Goal: Use online tool/utility: Utilize a website feature to perform a specific function

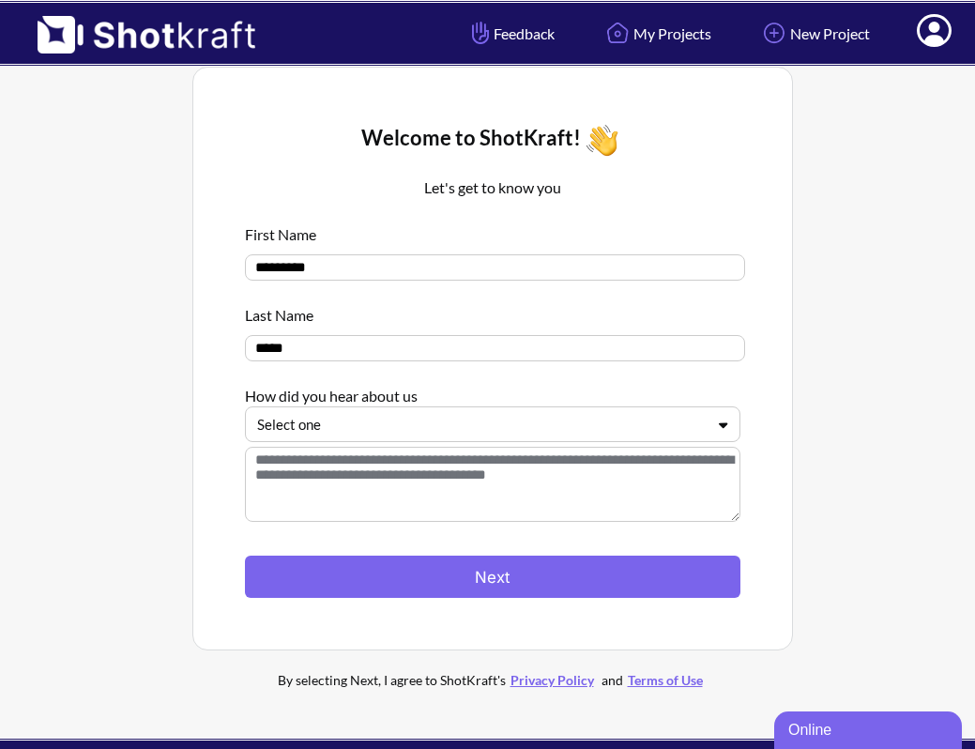
click at [158, 494] on div at bounding box center [105, 388] width 164 height 652
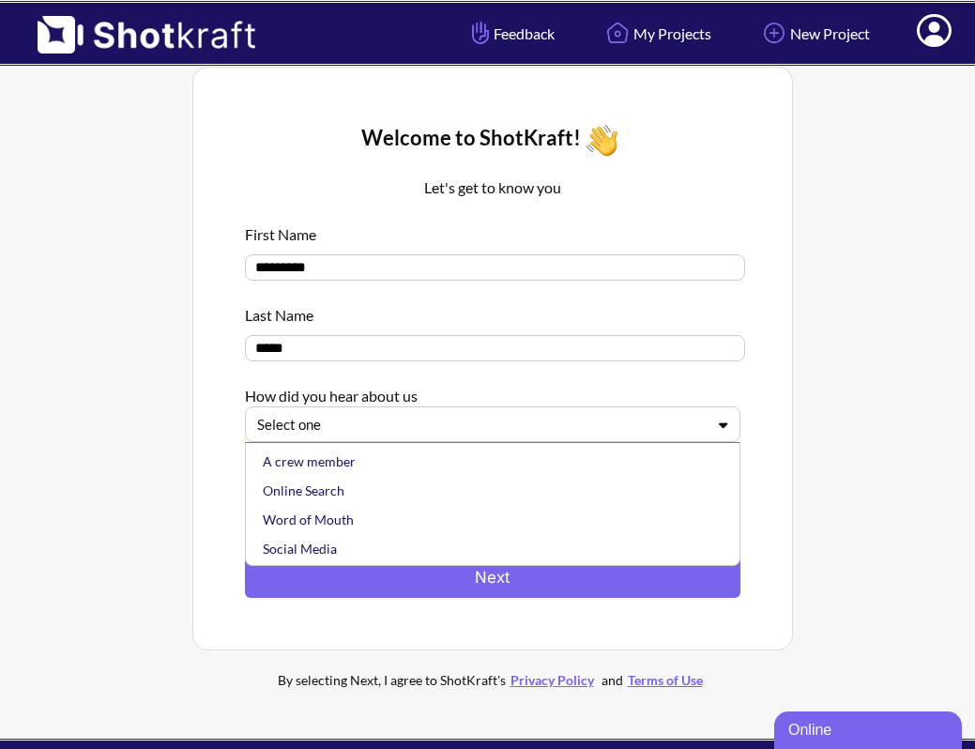
click at [403, 413] on div "Select one" at bounding box center [492, 424] width 495 height 36
click at [353, 505] on div "Online Search" at bounding box center [497, 490] width 477 height 29
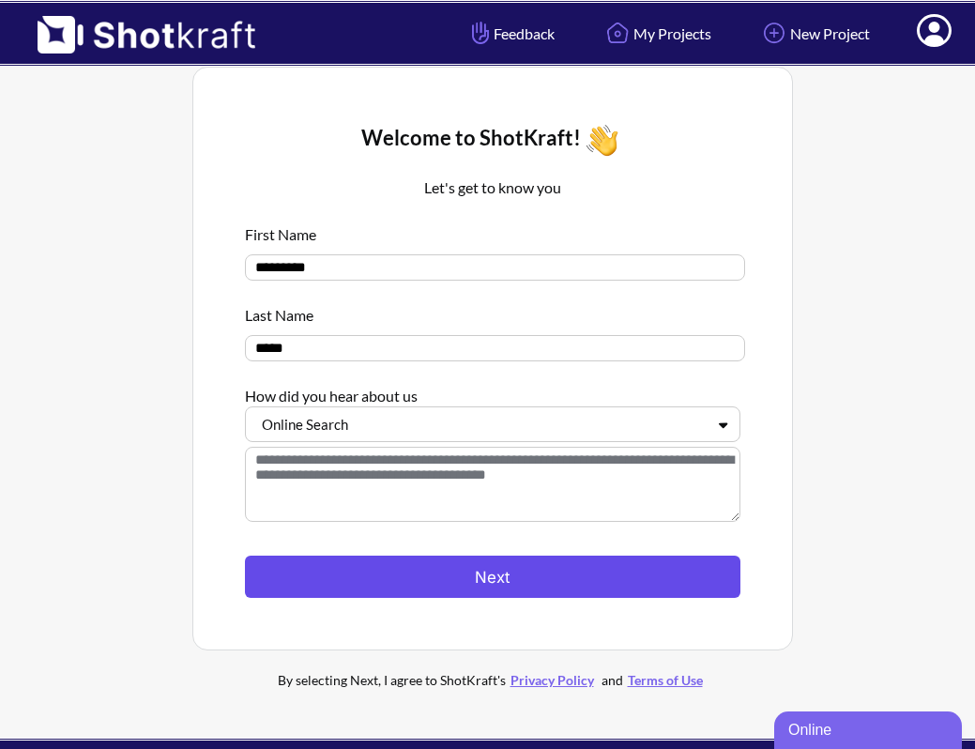
click at [346, 590] on button "Next" at bounding box center [492, 576] width 495 height 42
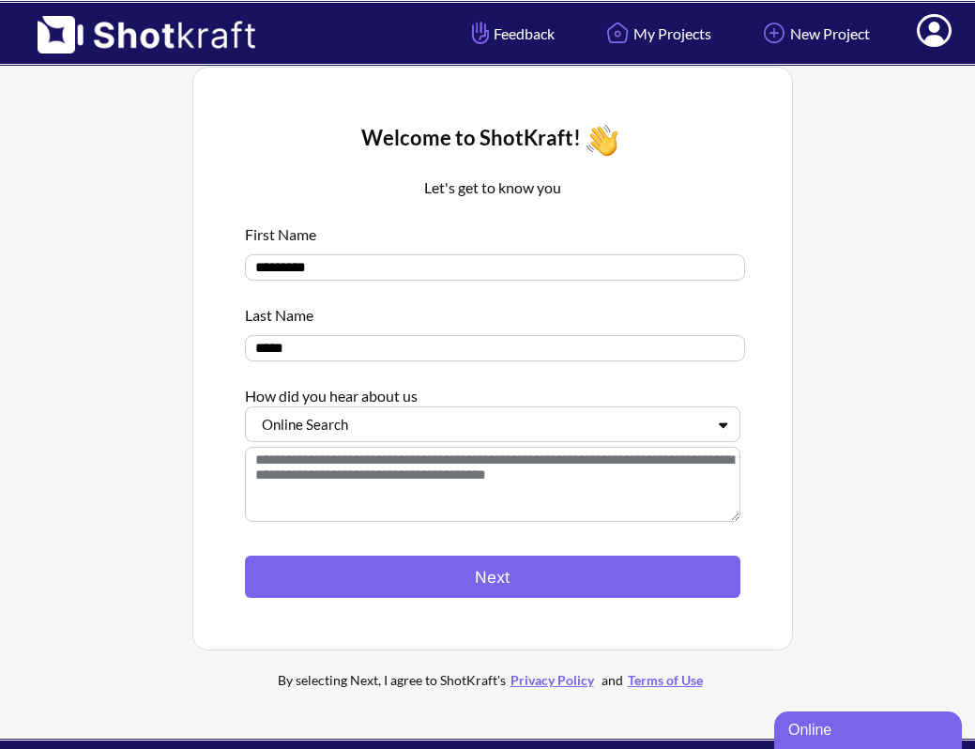
scroll to position [60, 0]
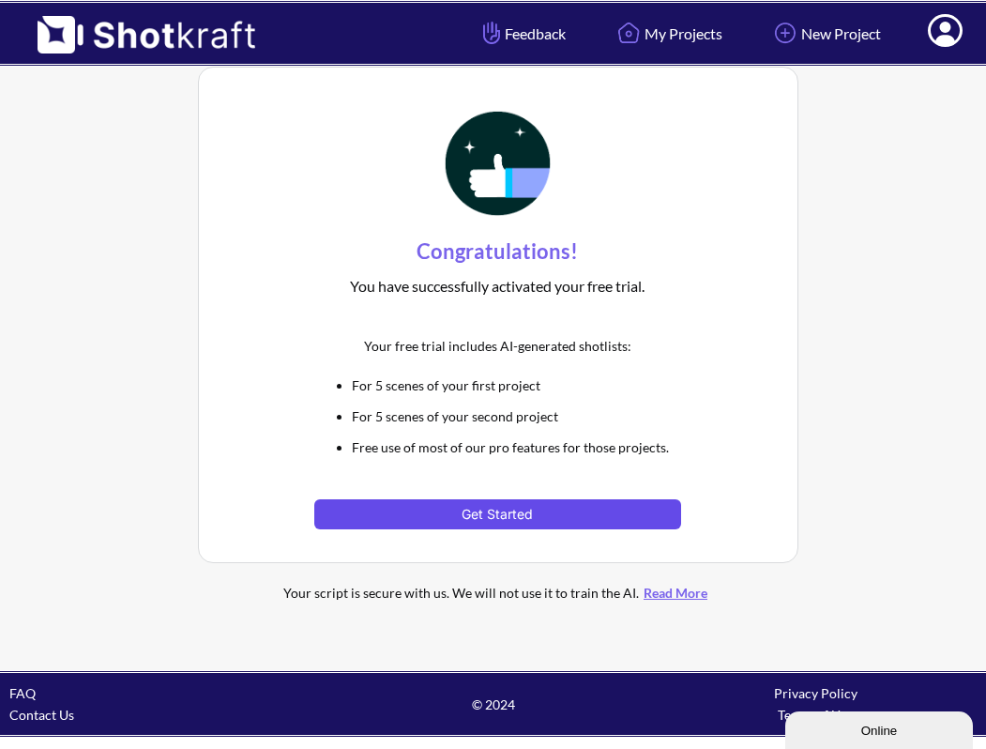
click at [505, 518] on button "Get Started" at bounding box center [497, 514] width 367 height 30
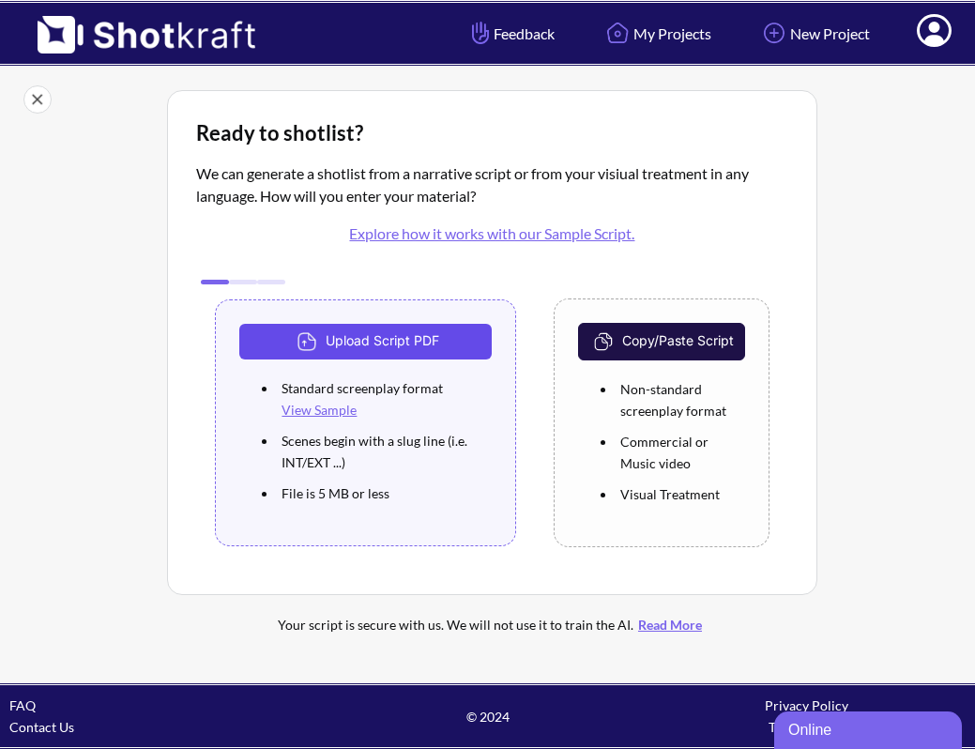
click at [434, 348] on button "Upload Script PDF" at bounding box center [365, 342] width 252 height 36
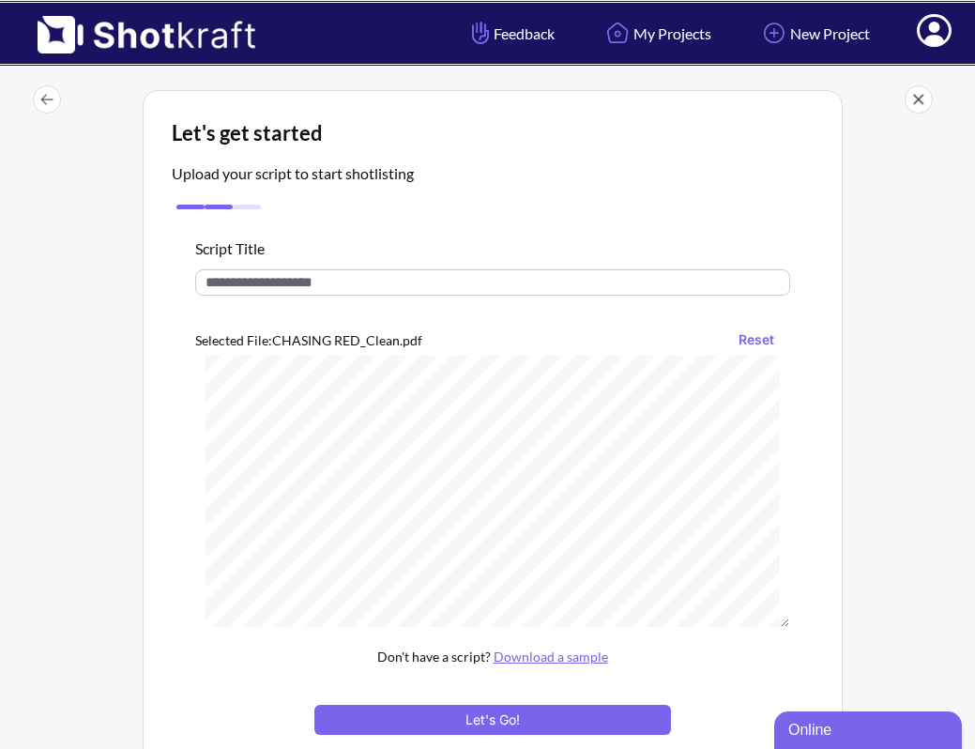
scroll to position [1497, 0]
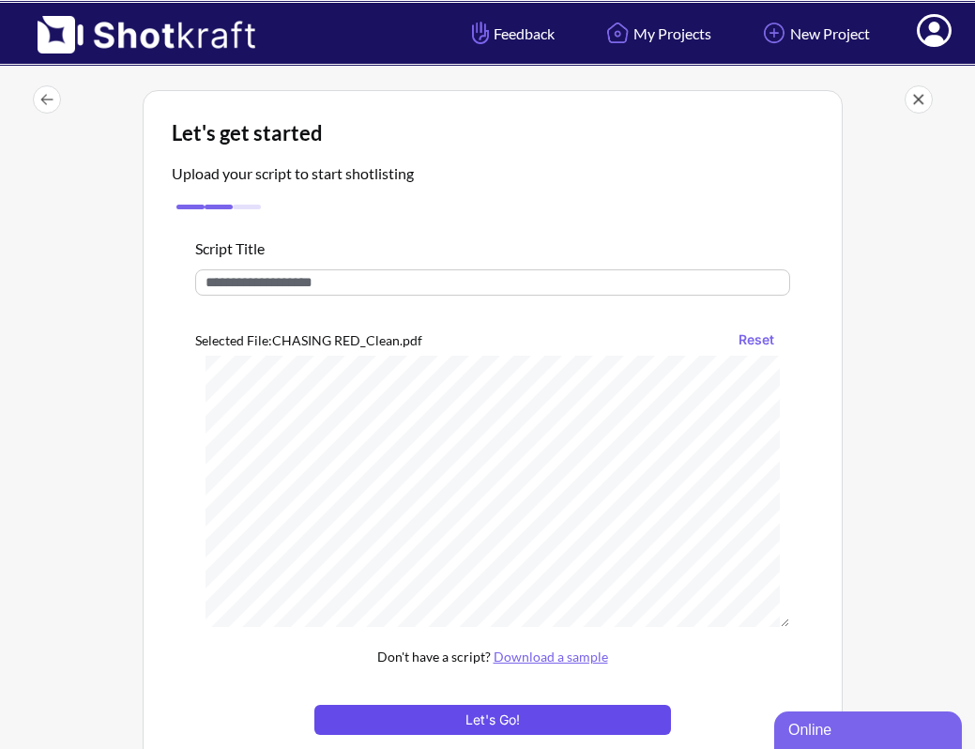
click at [543, 731] on button "Let's Go!" at bounding box center [492, 720] width 357 height 30
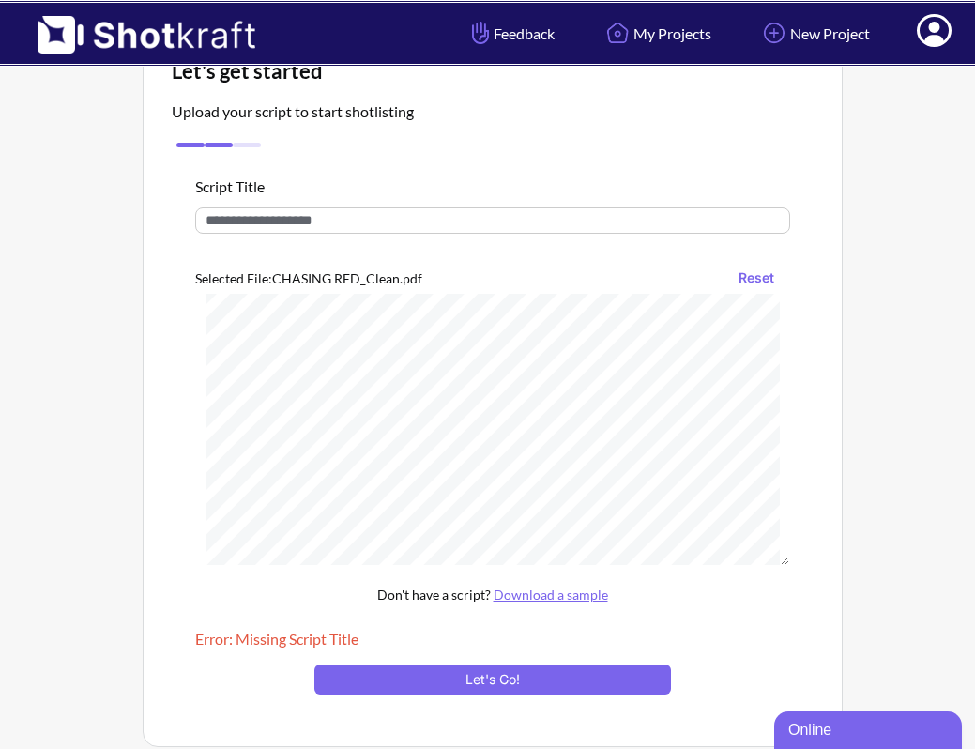
scroll to position [0, 0]
click at [427, 198] on div "Script Title Selected File: CHASING RED_Clean.pdf Reset Don't have a script? Do…" at bounding box center [493, 435] width 642 height 566
click at [406, 233] on input "text" at bounding box center [492, 220] width 595 height 26
type input "**********"
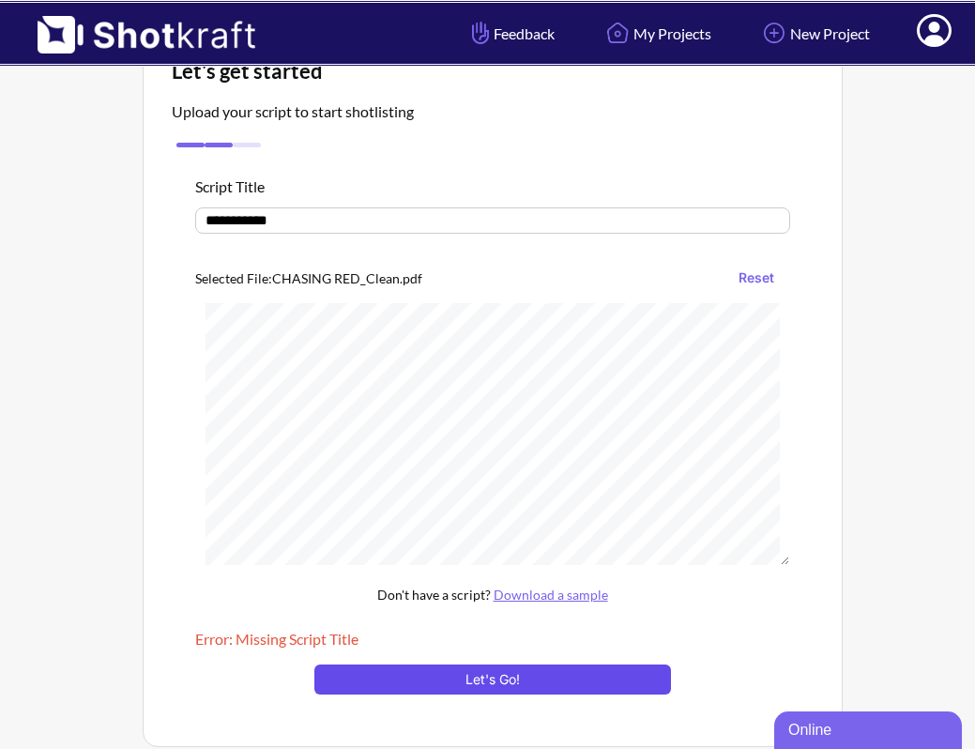
click at [441, 679] on button "Let's Go!" at bounding box center [492, 679] width 357 height 30
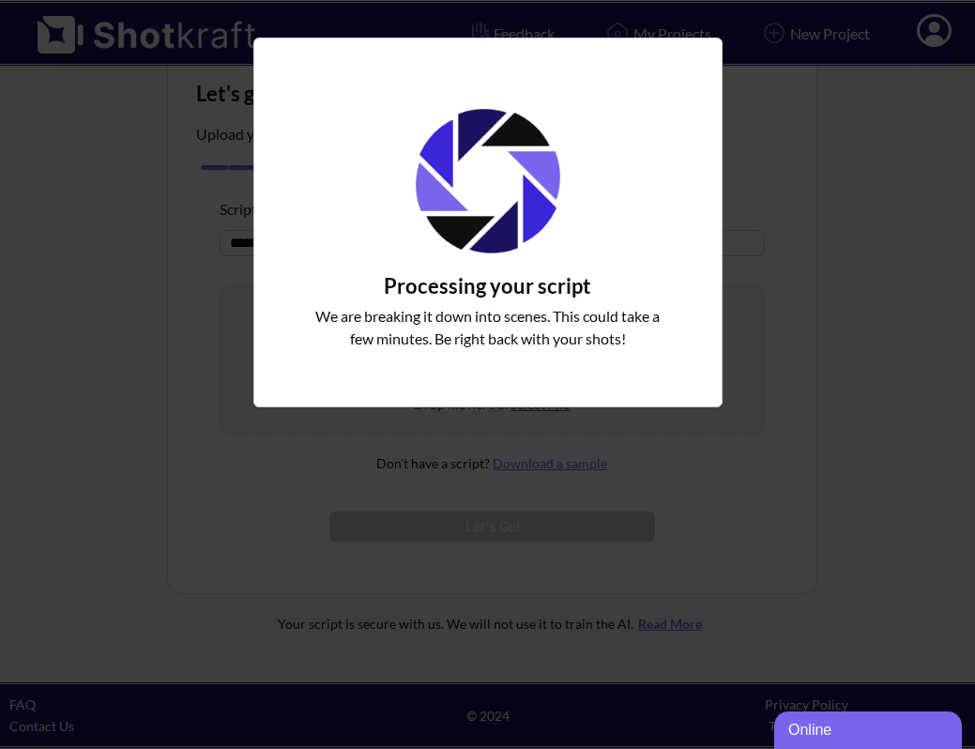
scroll to position [13, 0]
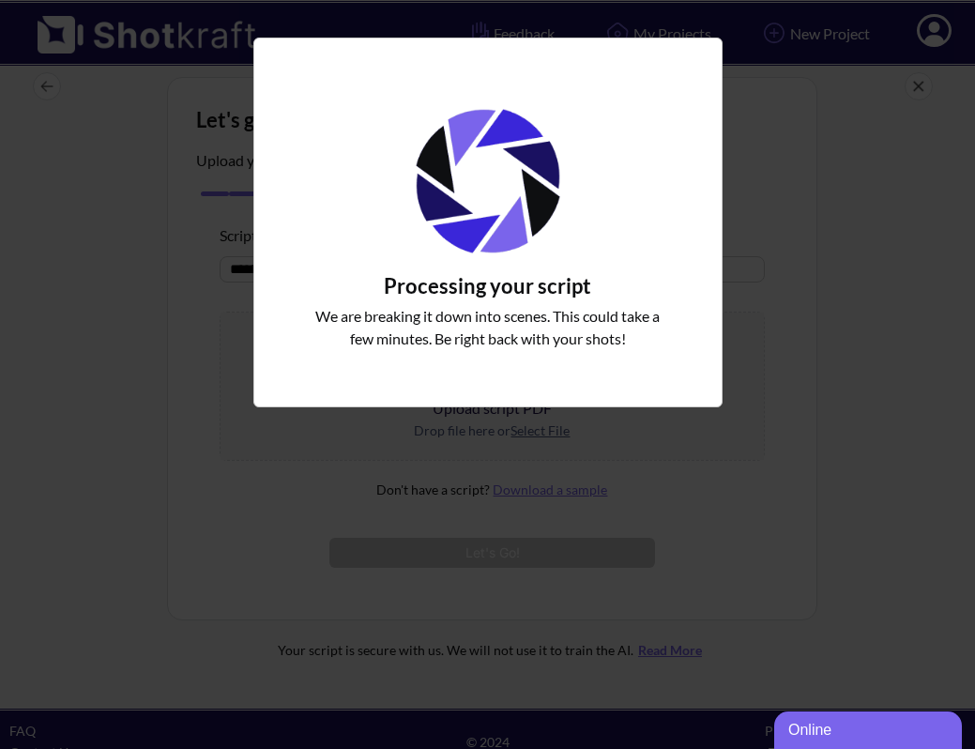
click at [356, 646] on div "Processing your script We are breaking it down into scenes. This could take a f…" at bounding box center [487, 374] width 975 height 749
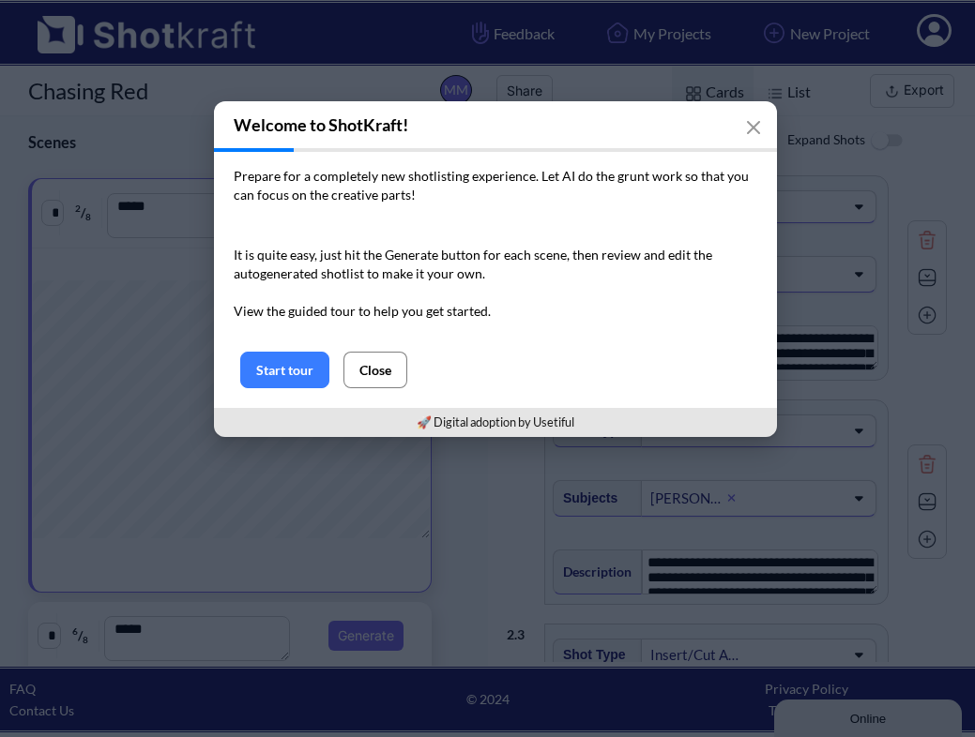
click at [379, 375] on button "Close" at bounding box center [375, 370] width 64 height 37
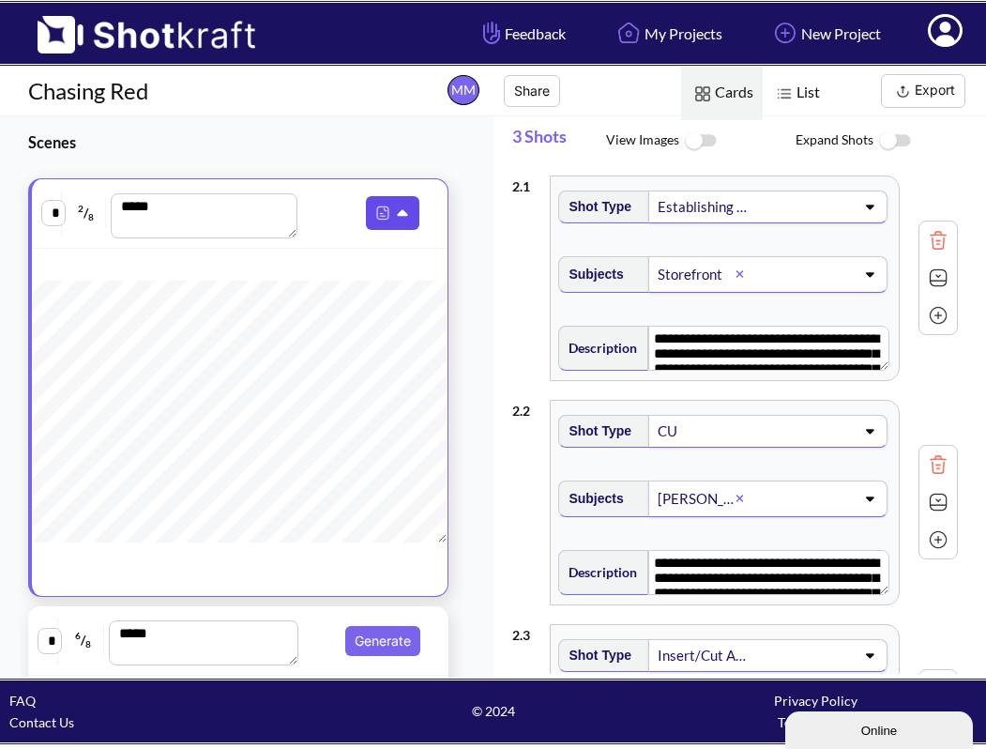
click at [395, 207] on icon at bounding box center [405, 213] width 20 height 17
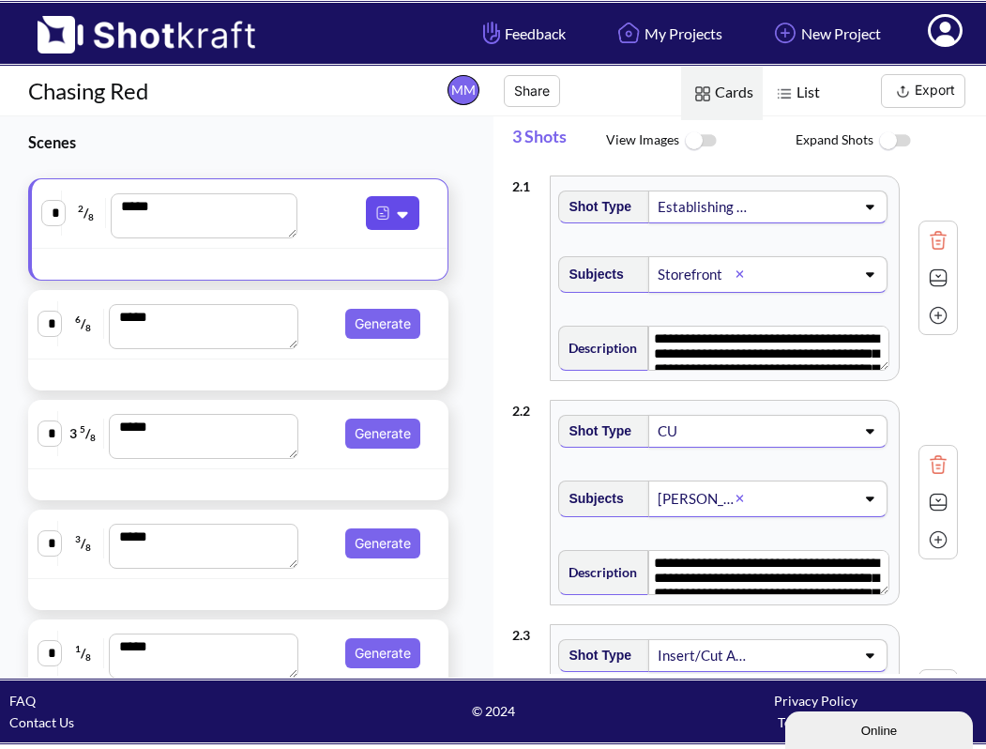
click at [395, 207] on icon at bounding box center [405, 213] width 20 height 17
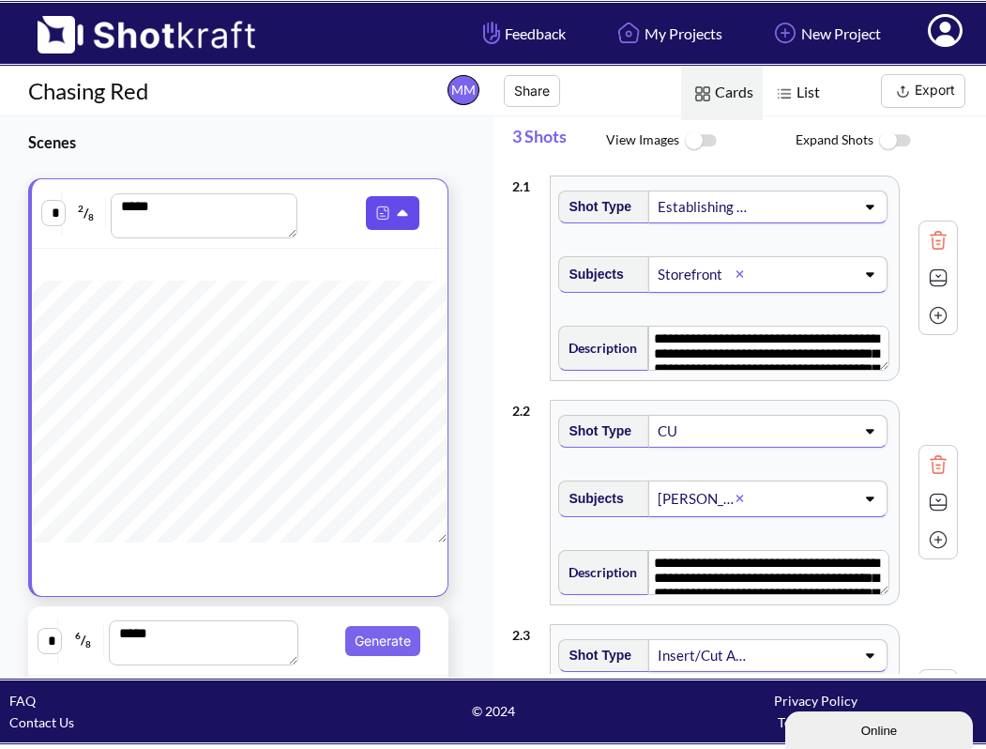
click at [395, 207] on icon at bounding box center [405, 213] width 20 height 17
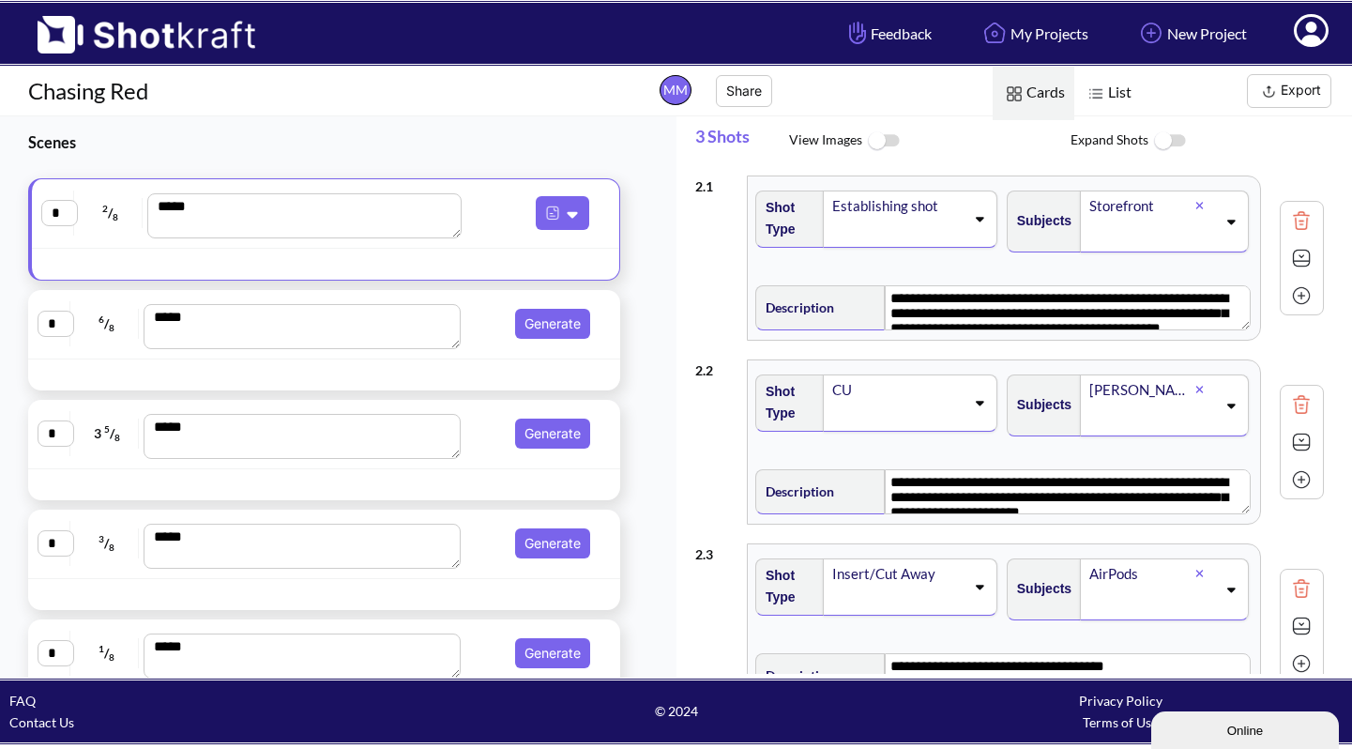
click at [985, 105] on span "List" at bounding box center [1107, 93] width 67 height 53
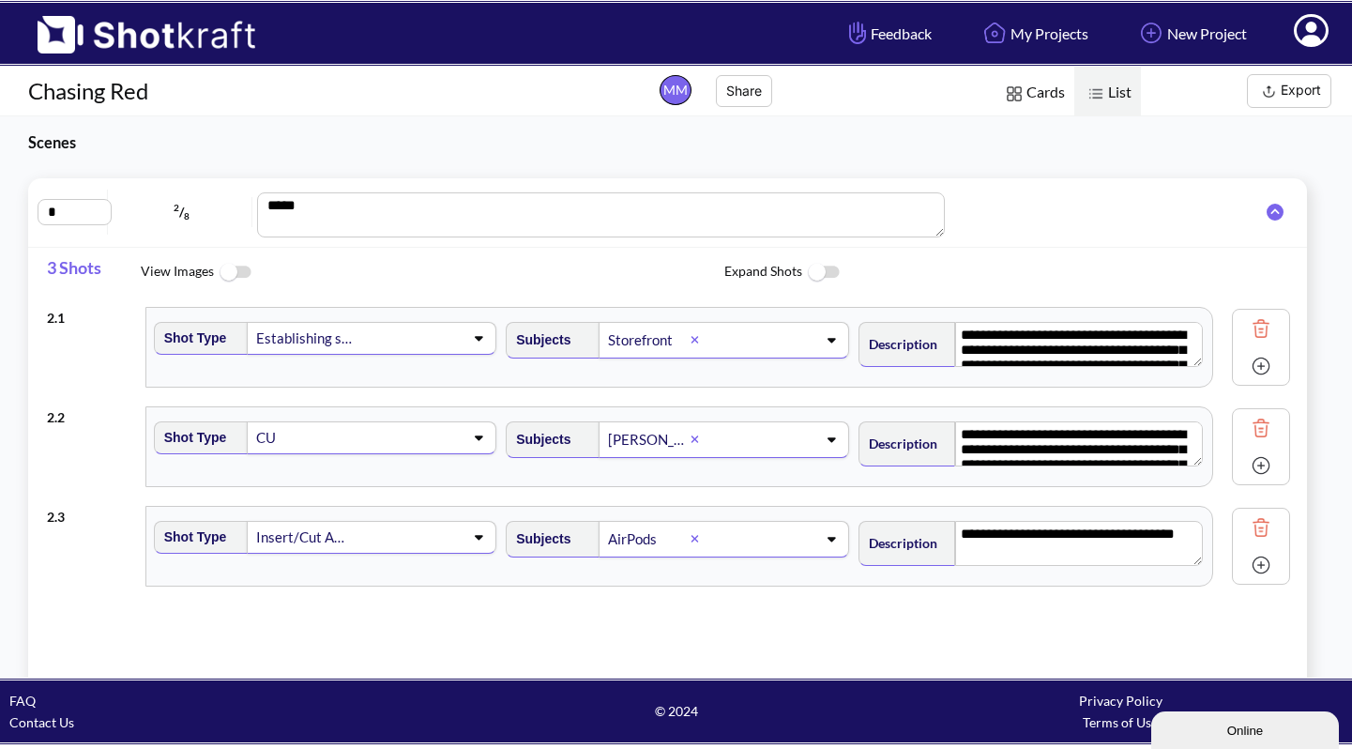
scroll to position [8, 0]
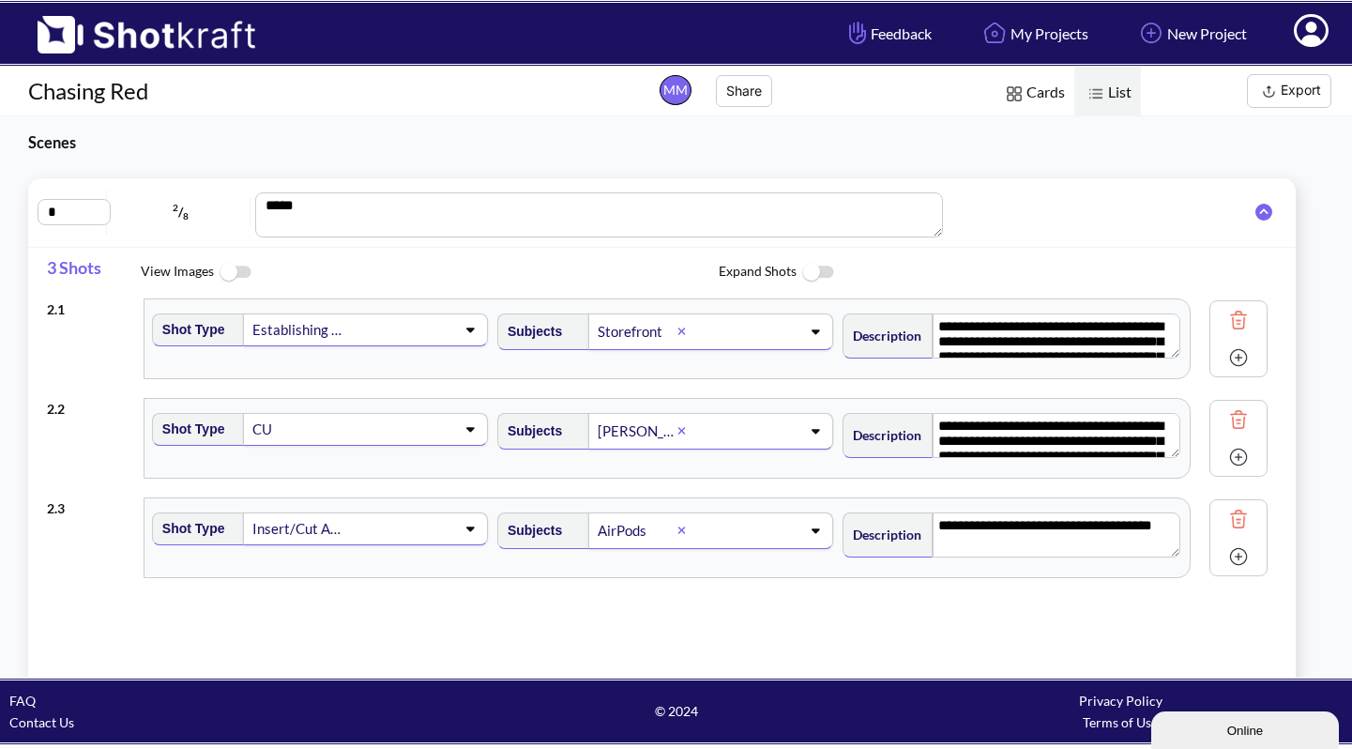
click at [985, 83] on span "Cards" at bounding box center [1034, 93] width 82 height 53
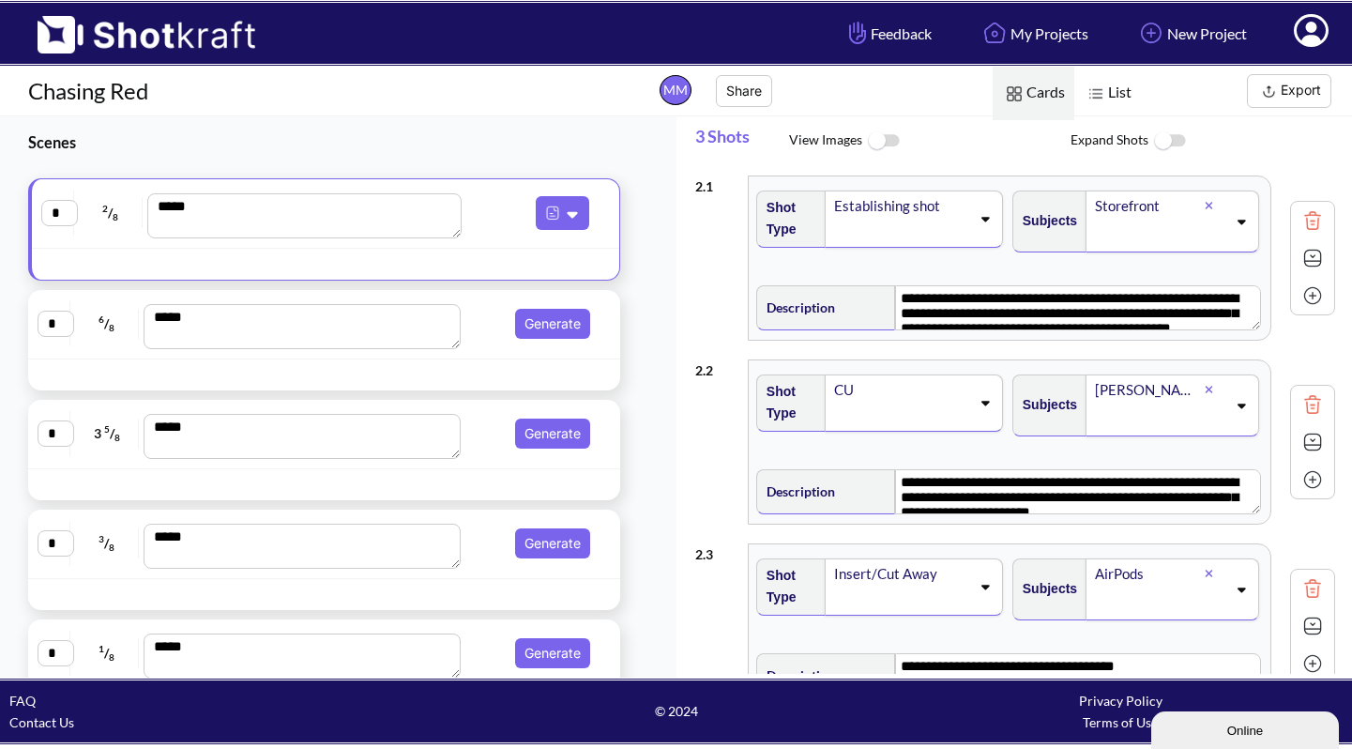
click at [882, 231] on span at bounding box center [901, 232] width 138 height 26
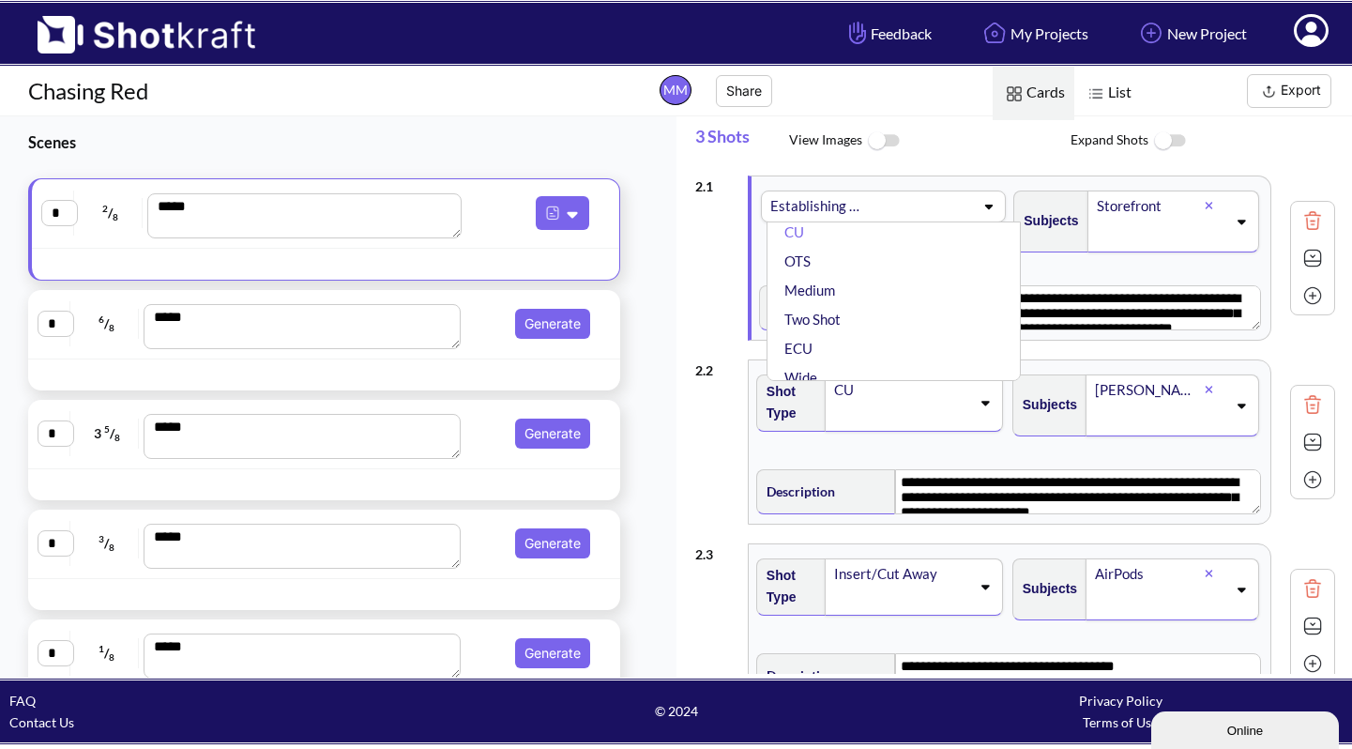
scroll to position [0, 0]
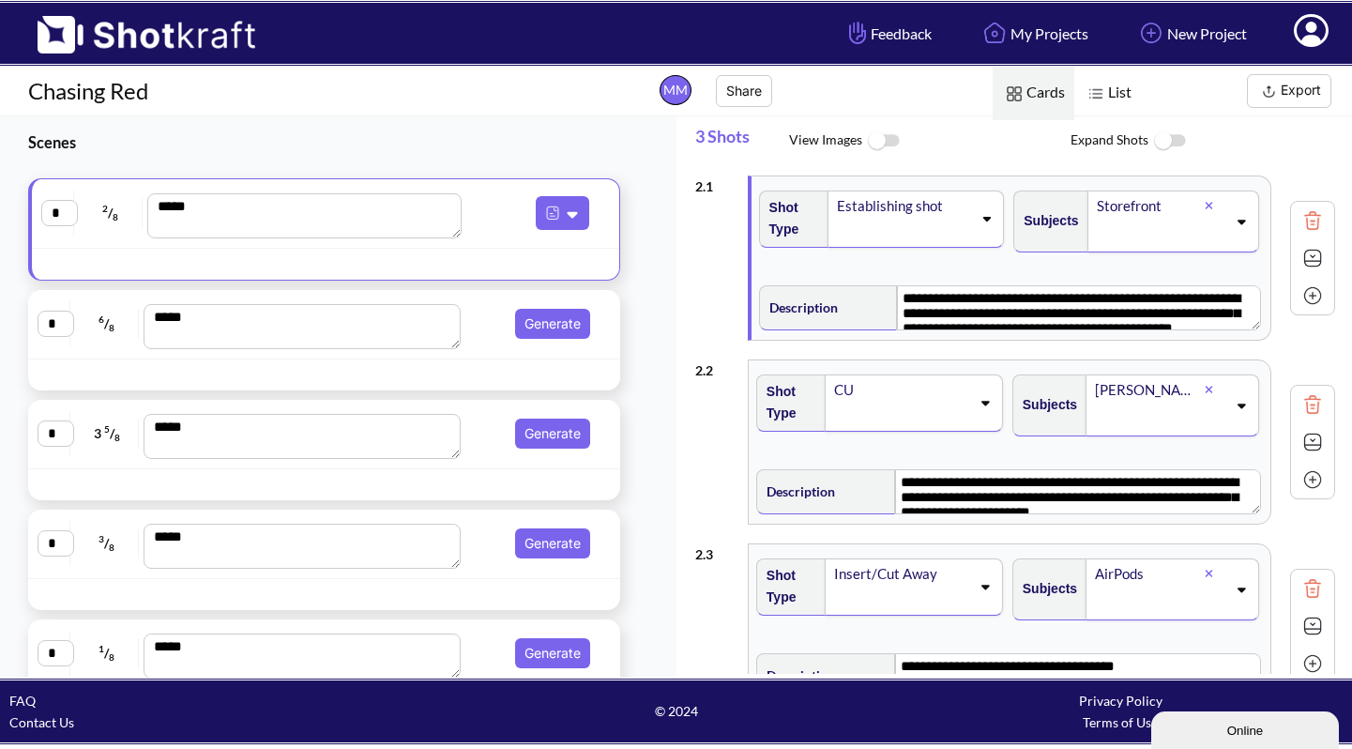
click at [698, 251] on div "**********" at bounding box center [1015, 258] width 641 height 184
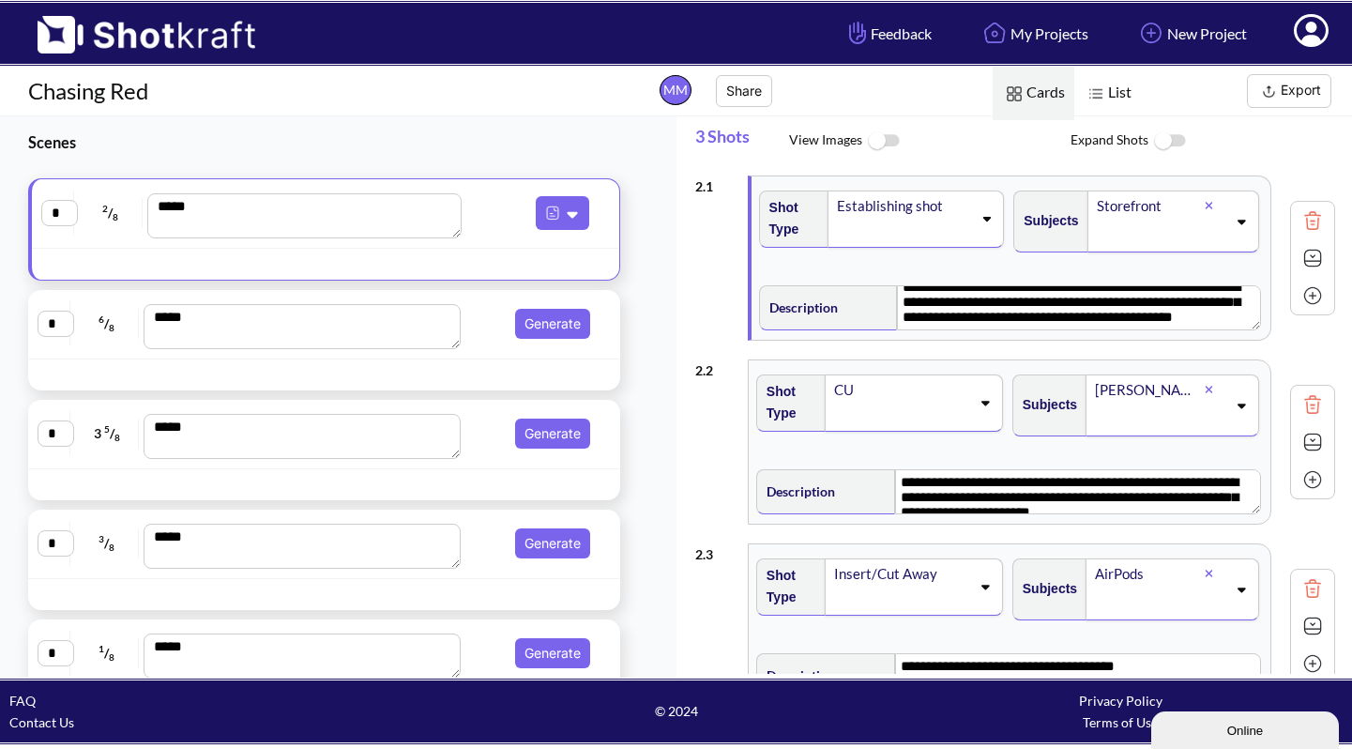
scroll to position [119, 0]
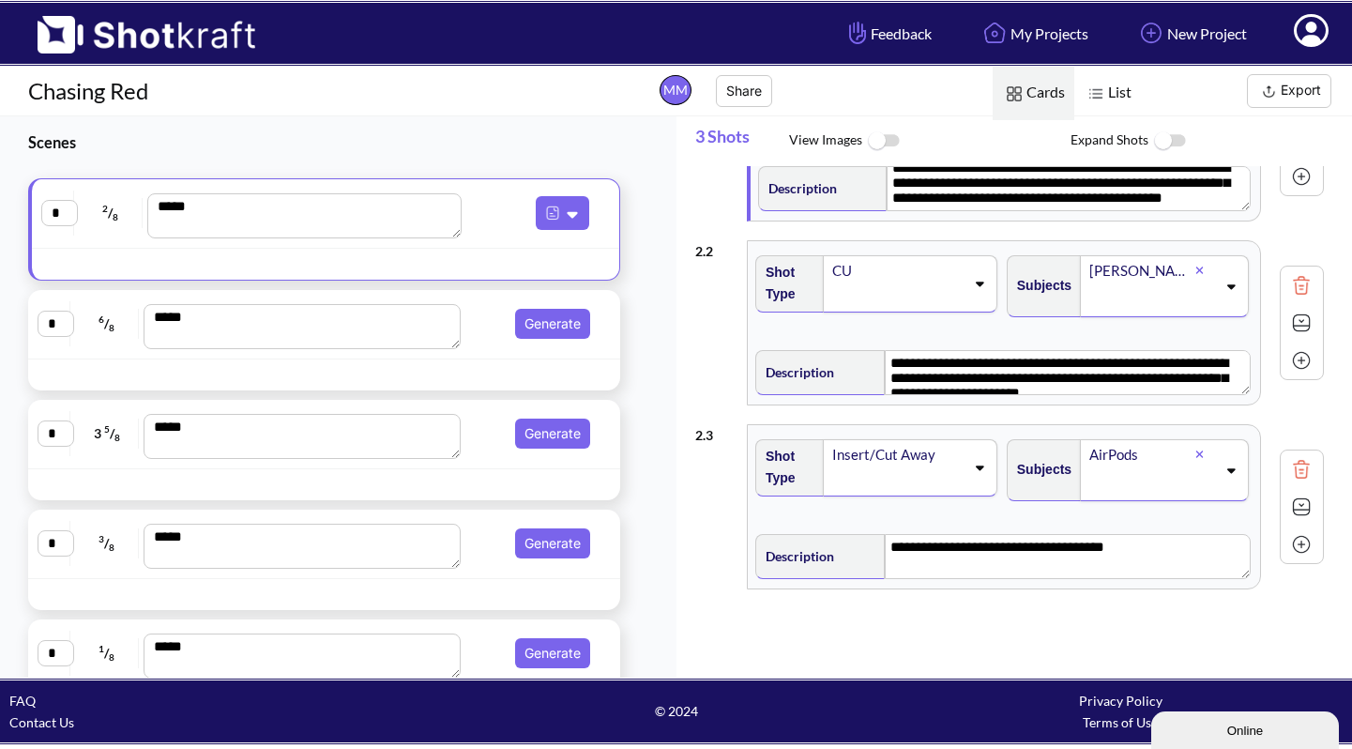
click at [985, 94] on img at bounding box center [1268, 91] width 23 height 23
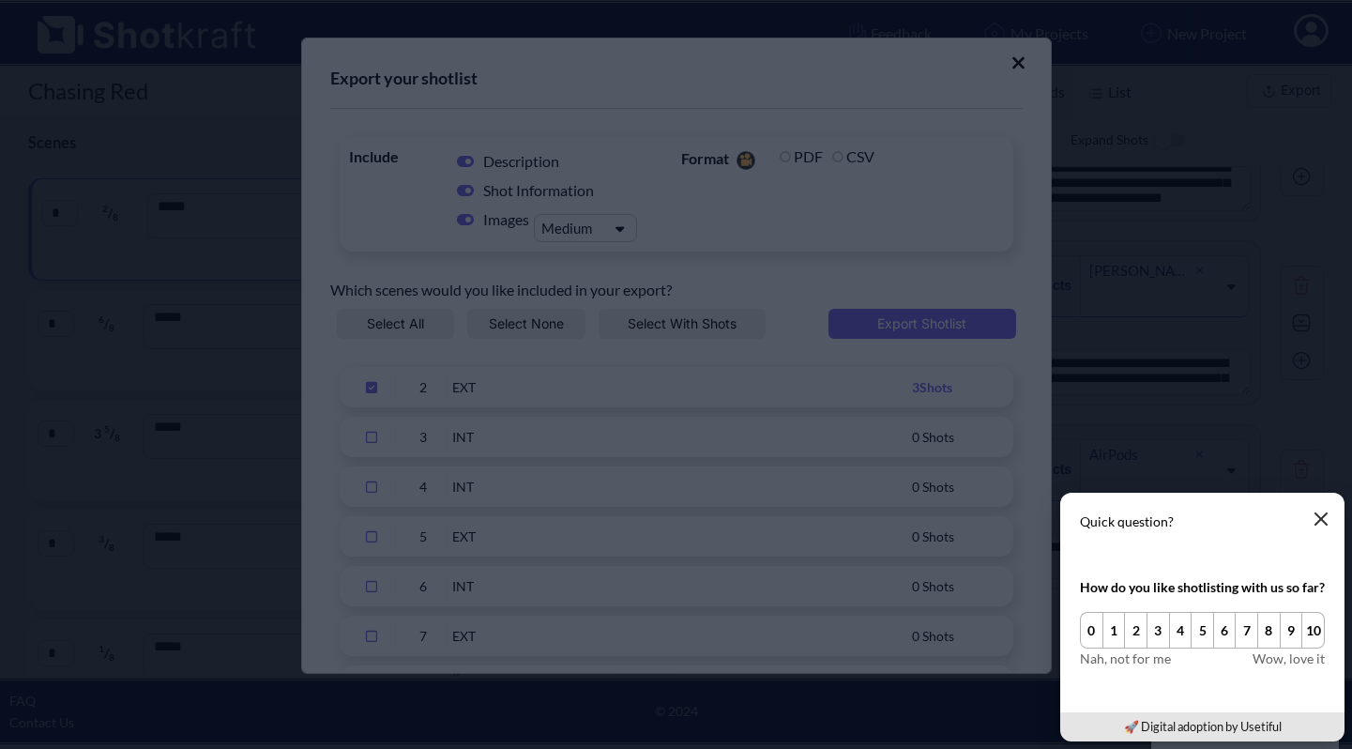
click at [985, 515] on icon "button" at bounding box center [1321, 518] width 15 height 15
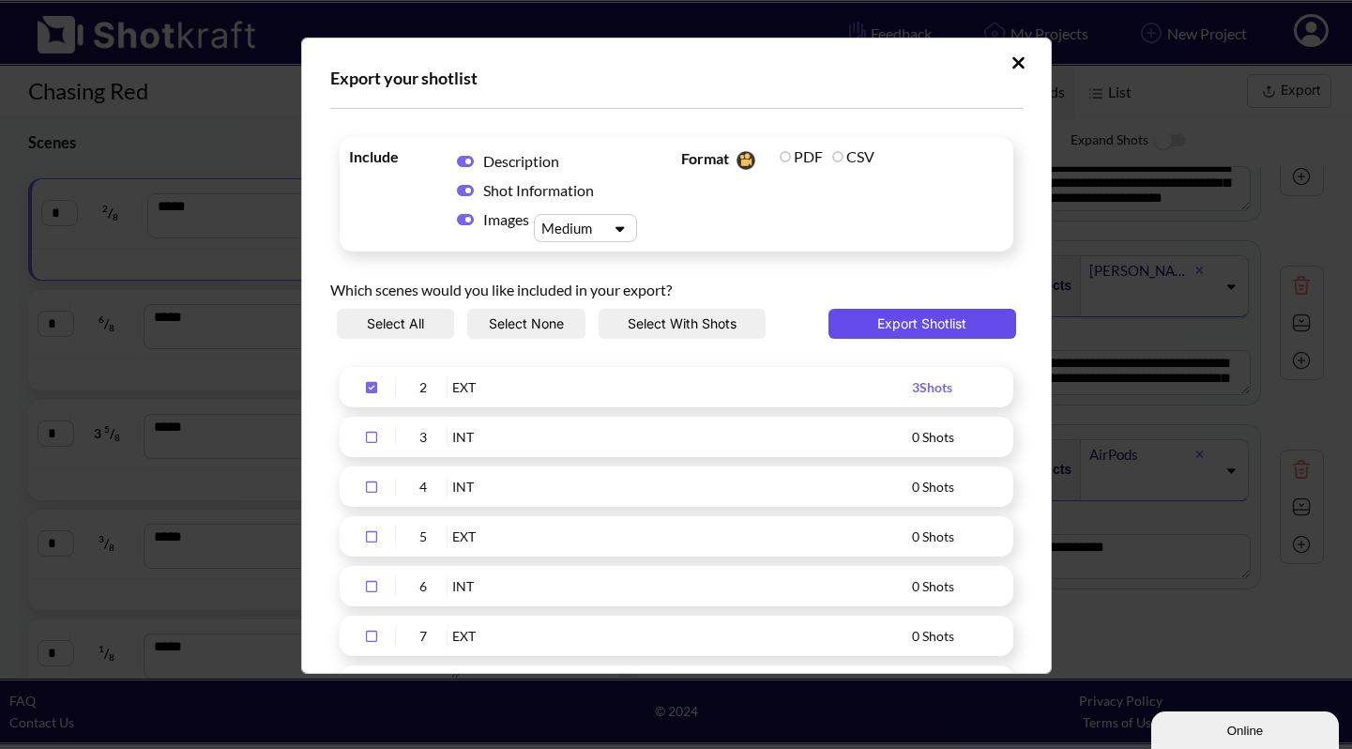
click at [868, 325] on button "Export Shotlist" at bounding box center [922, 324] width 188 height 30
click at [180, 418] on div "Export your shotlist Include Description Shot Information Images Medium Format …" at bounding box center [676, 374] width 1352 height 749
click at [985, 46] on div "Export your shotlist Include Description Shot Information Images Medium Format …" at bounding box center [676, 356] width 751 height 636
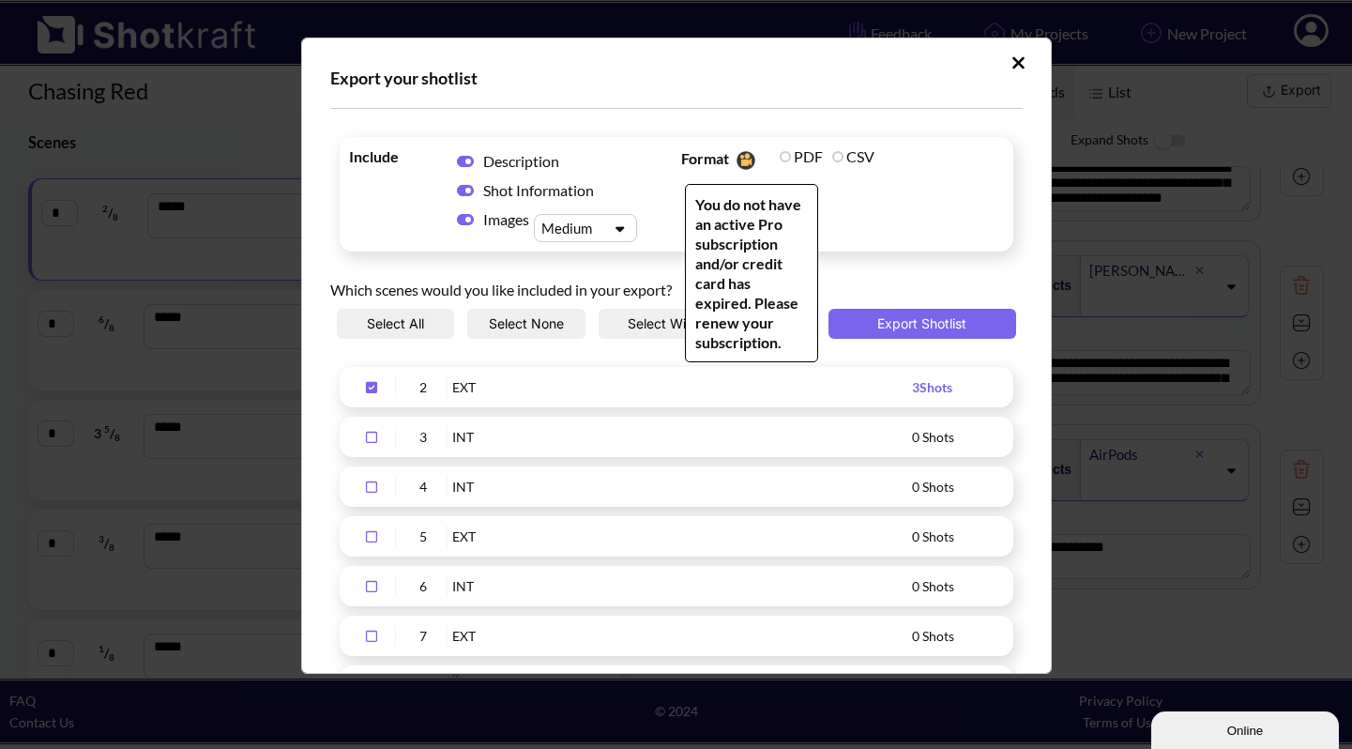
click at [775, 155] on span "PDF" at bounding box center [801, 156] width 53 height 27
click at [785, 155] on label "PDF" at bounding box center [801, 156] width 43 height 18
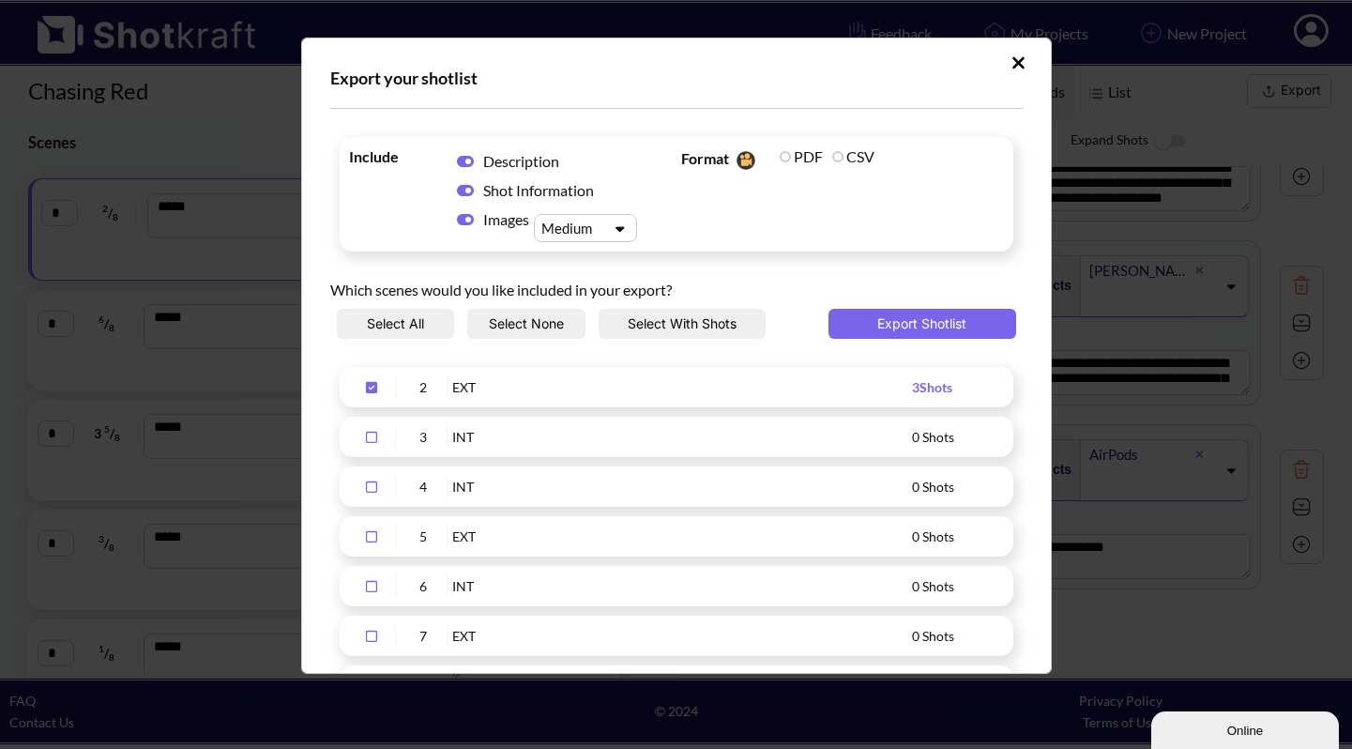
click at [985, 60] on icon "Upload Script" at bounding box center [1018, 62] width 14 height 19
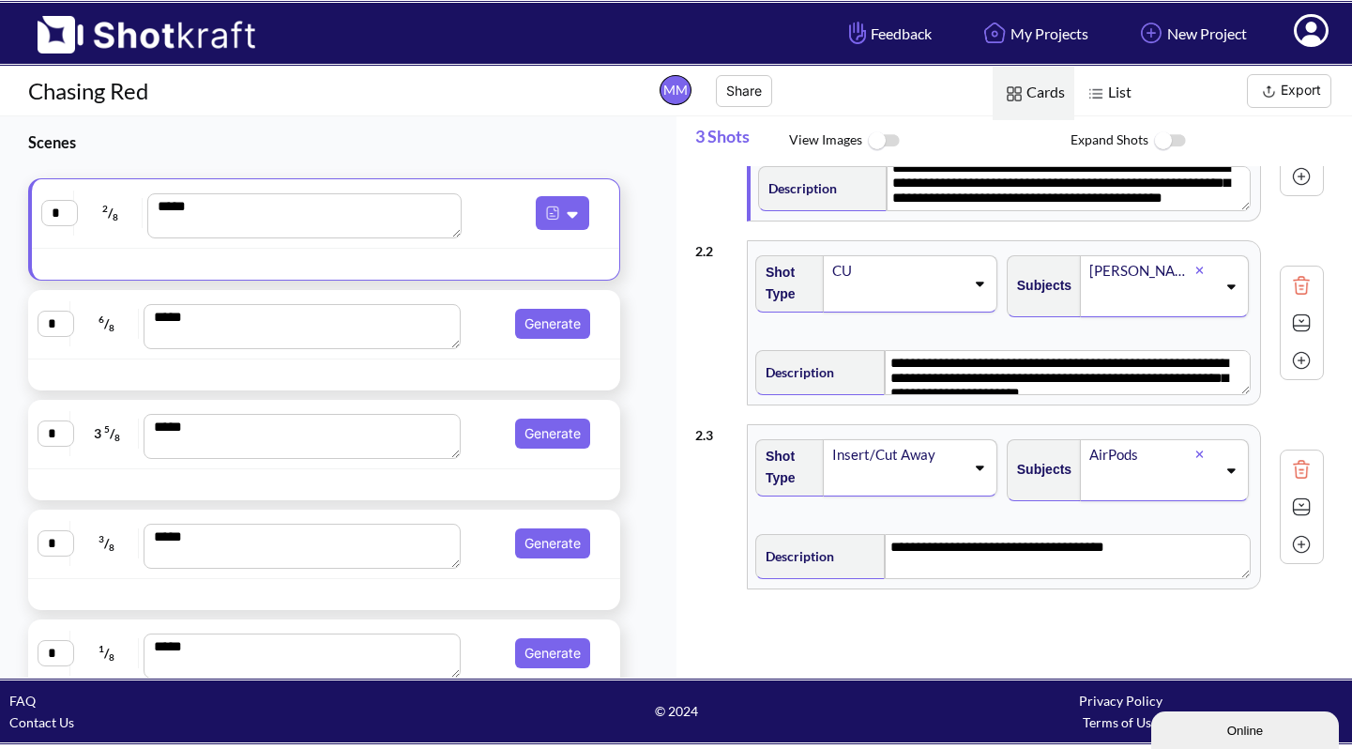
click at [985, 39] on icon at bounding box center [1311, 33] width 20 height 23
click at [985, 37] on icon at bounding box center [1311, 30] width 35 height 33
